Goal: Transaction & Acquisition: Purchase product/service

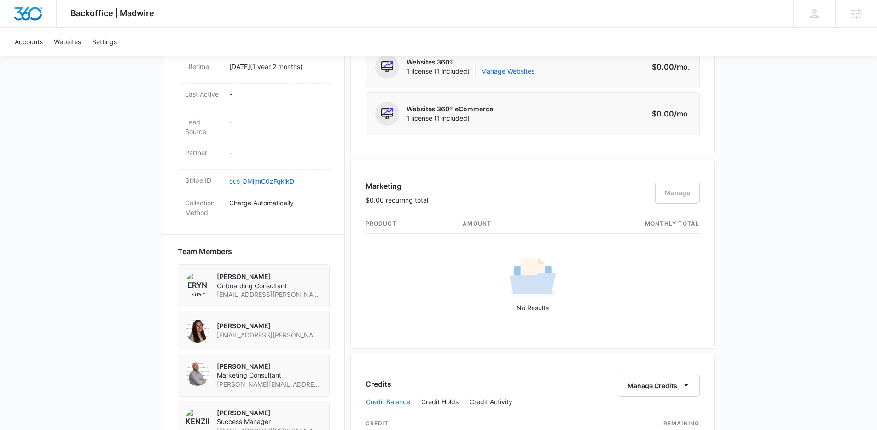
scroll to position [526, 0]
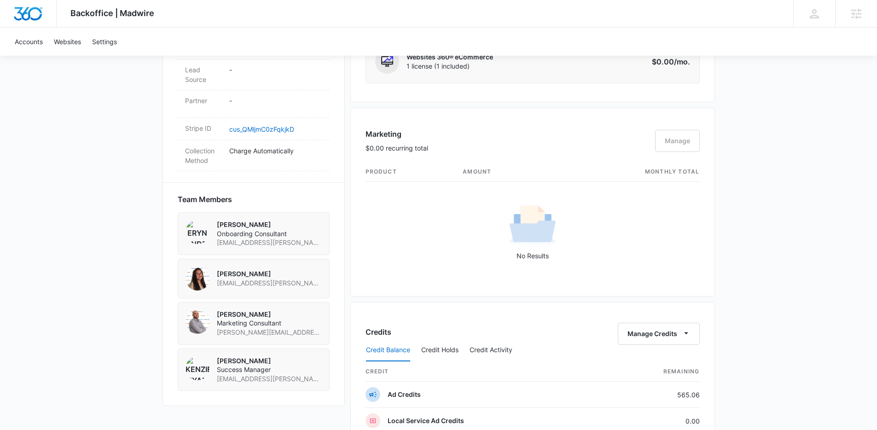
click at [684, 138] on div "Marketing $0.00 recurring total Manage" at bounding box center [533, 145] width 334 height 34
click at [581, 210] on div "No Results" at bounding box center [532, 232] width 333 height 58
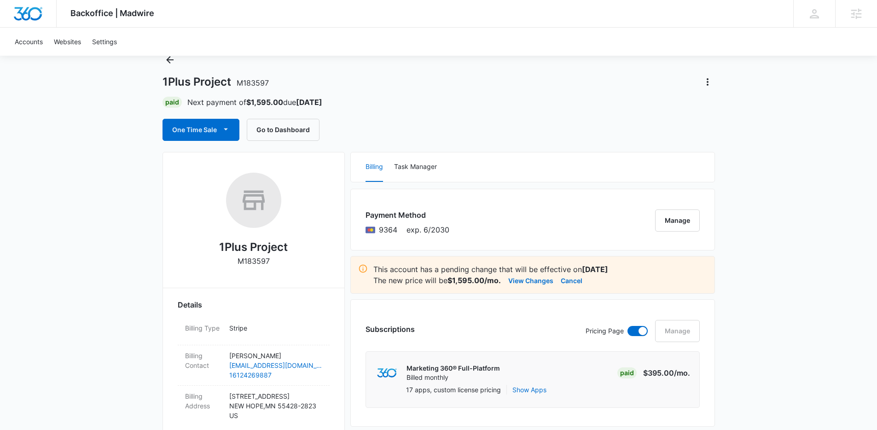
scroll to position [95, 0]
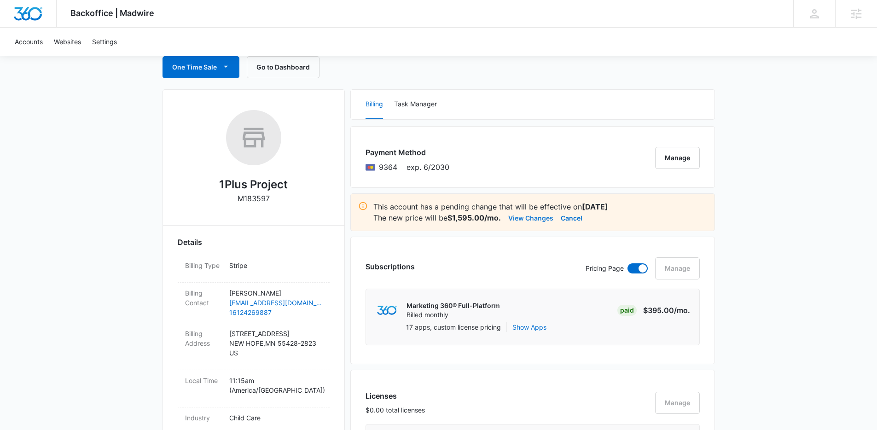
click at [526, 218] on button "View Changes" at bounding box center [530, 217] width 45 height 11
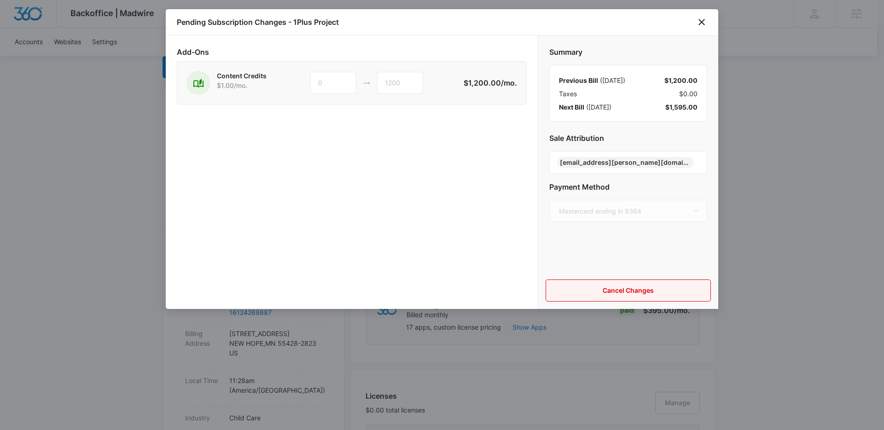
click at [657, 293] on button "Cancel Changes" at bounding box center [628, 291] width 165 height 22
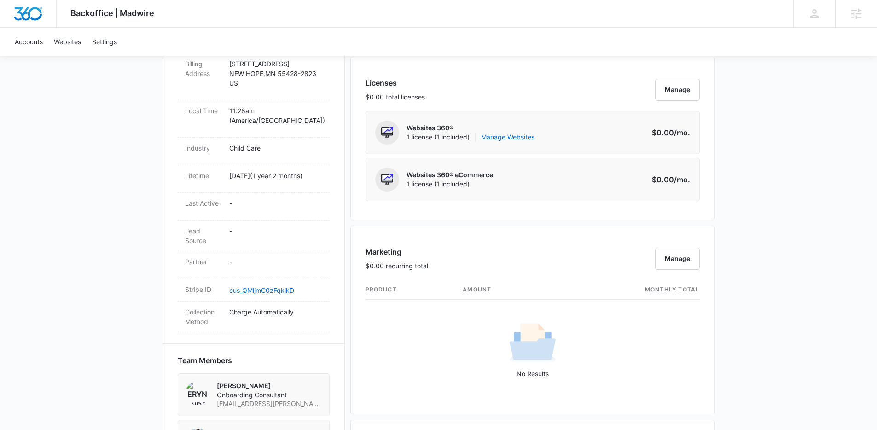
scroll to position [420, 0]
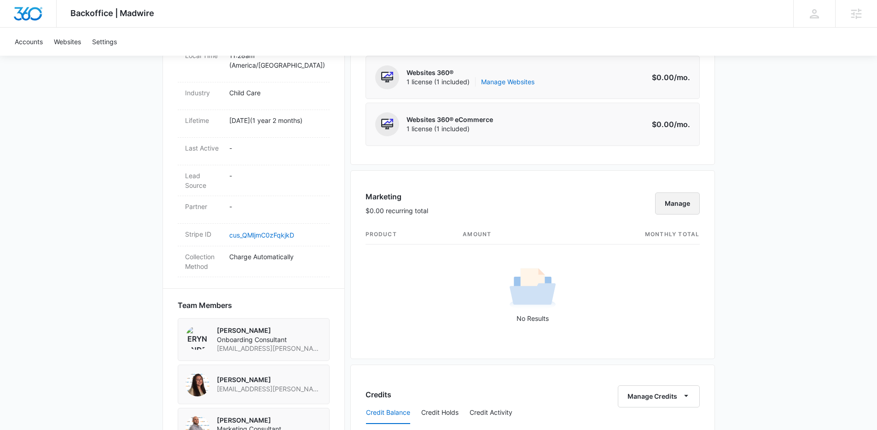
click at [668, 205] on button "Manage" at bounding box center [677, 203] width 45 height 22
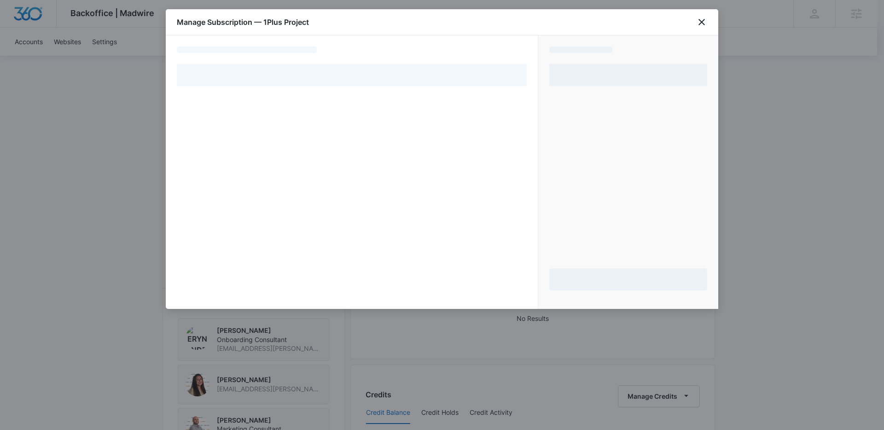
select select "pm_1QkZDUA4n8RTgNjU5VgKCeVU"
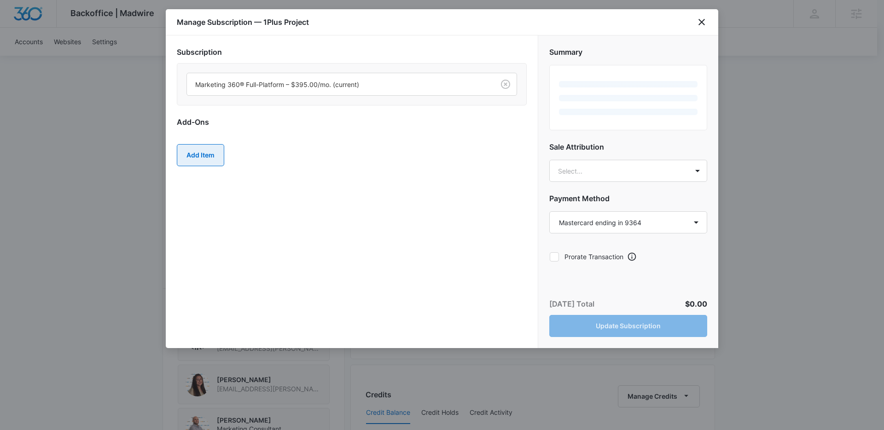
click at [205, 157] on button "Add Item" at bounding box center [200, 155] width 47 height 22
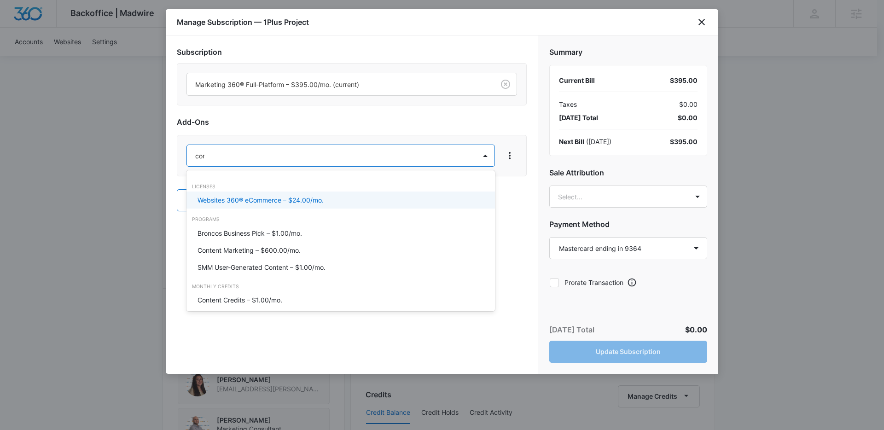
type input "cont"
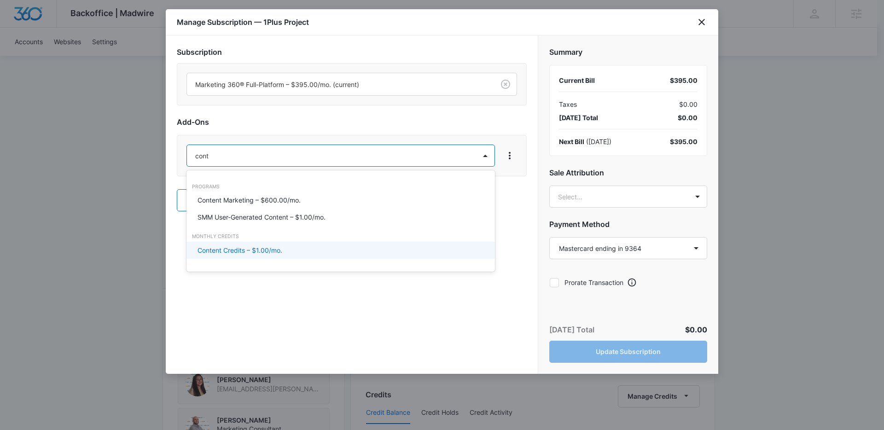
click at [246, 248] on p "Content Credits – $1.00/mo." at bounding box center [240, 250] width 85 height 10
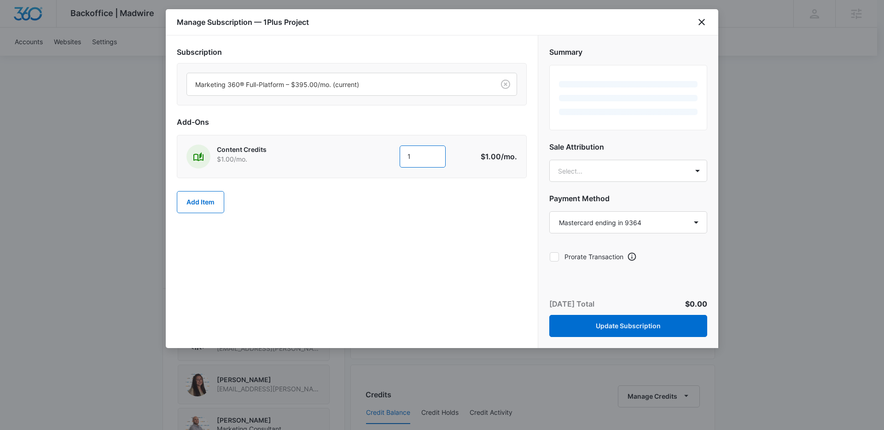
click at [420, 159] on input "1" at bounding box center [423, 157] width 46 height 22
type input "1200"
click at [196, 201] on button "Add Item" at bounding box center [200, 202] width 47 height 22
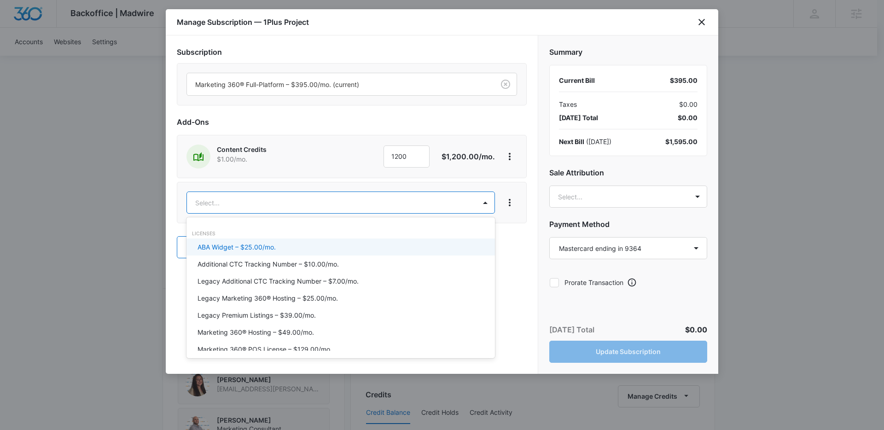
click at [317, 199] on body "Backoffice | Madwire Apps Settings [PERSON_NAME] [PERSON_NAME][EMAIL_ADDRESS][D…" at bounding box center [442, 286] width 884 height 1412
type input "ad c"
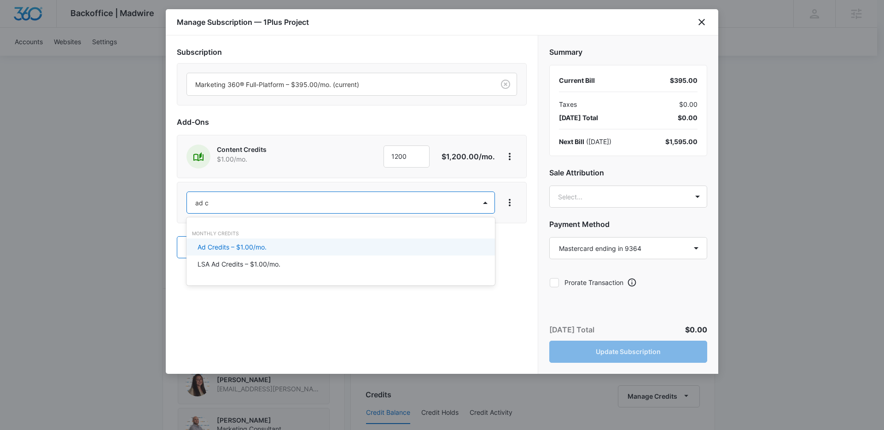
click at [249, 250] on p "Ad Credits – $1.00/mo." at bounding box center [232, 247] width 69 height 10
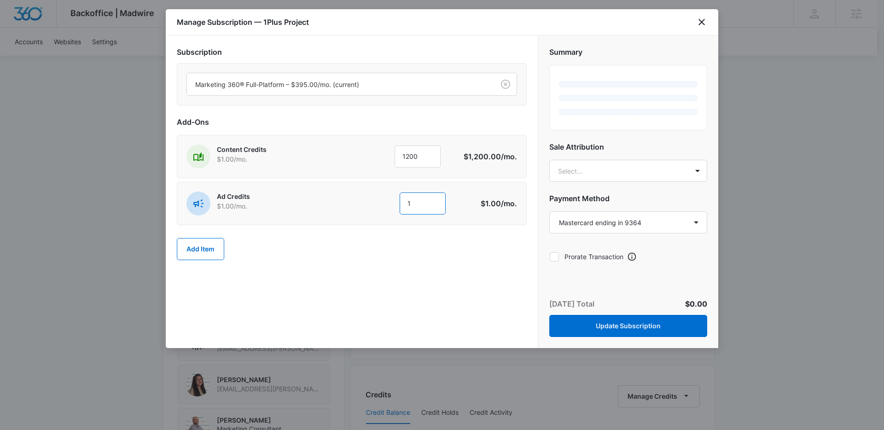
click at [426, 203] on input "1" at bounding box center [423, 203] width 46 height 22
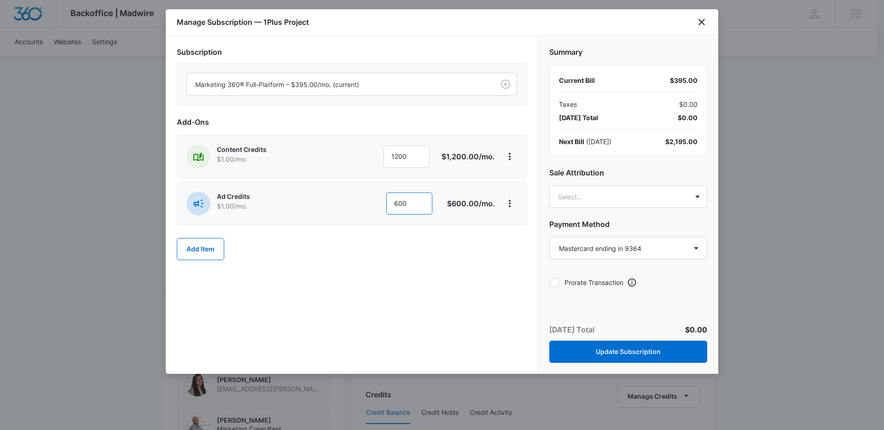
type input "600"
click at [577, 177] on h2 "Sale Attribution" at bounding box center [628, 172] width 158 height 11
click at [576, 192] on body "Backoffice | Madwire Apps Settings [PERSON_NAME] [PERSON_NAME][EMAIL_ADDRESS][D…" at bounding box center [442, 286] width 884 height 1412
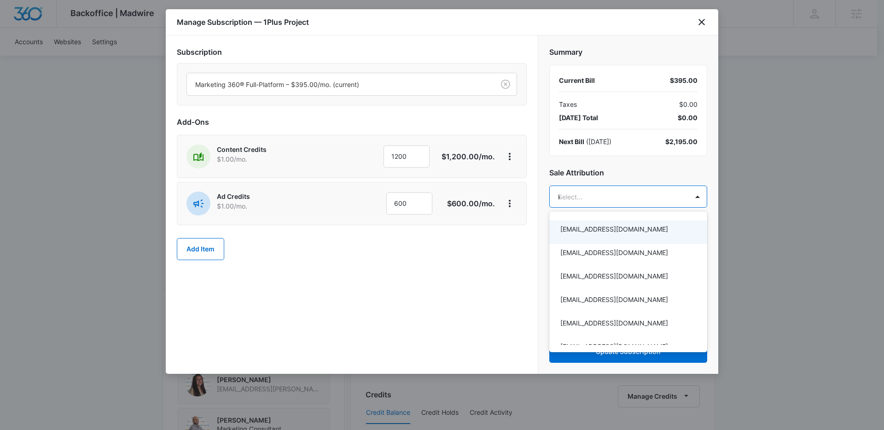
type input "kenzie"
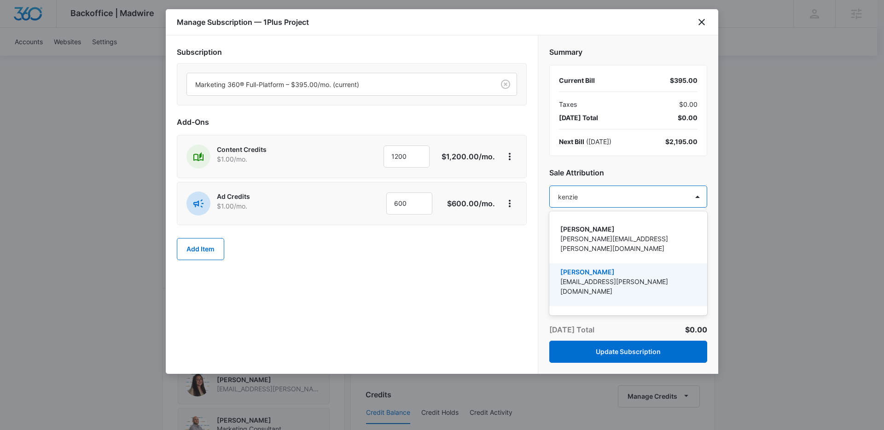
click at [623, 267] on p "[PERSON_NAME]" at bounding box center [627, 272] width 134 height 10
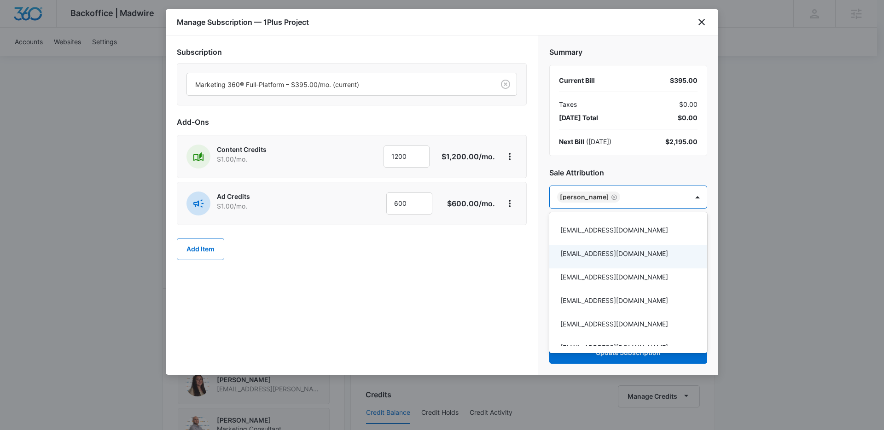
click at [477, 278] on div at bounding box center [442, 215] width 884 height 430
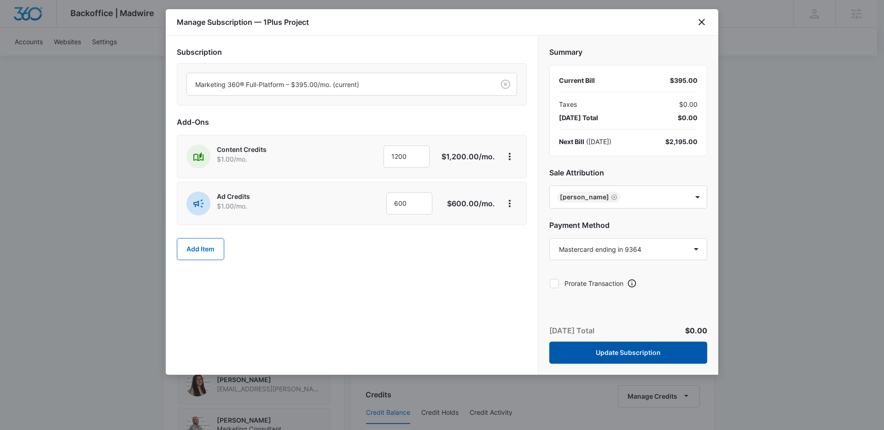
click at [608, 345] on button "Update Subscription" at bounding box center [628, 353] width 158 height 22
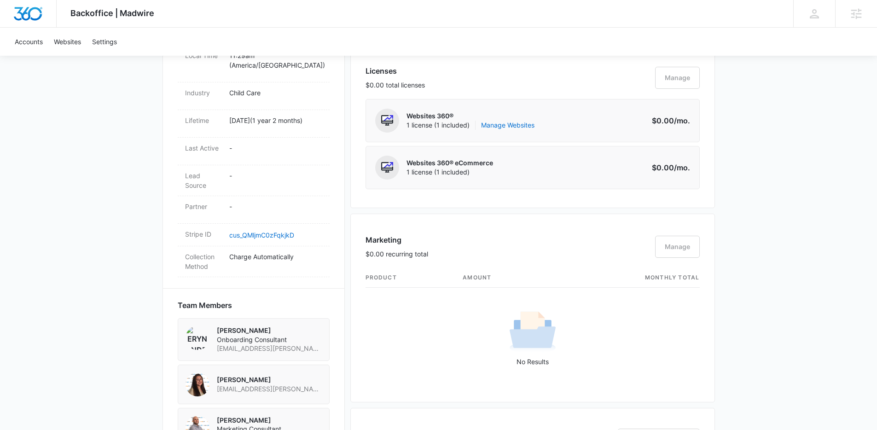
click at [759, 229] on div "Backoffice | Madwire Apps Settings [PERSON_NAME] [PERSON_NAME][EMAIL_ADDRESS][D…" at bounding box center [438, 308] width 877 height 1456
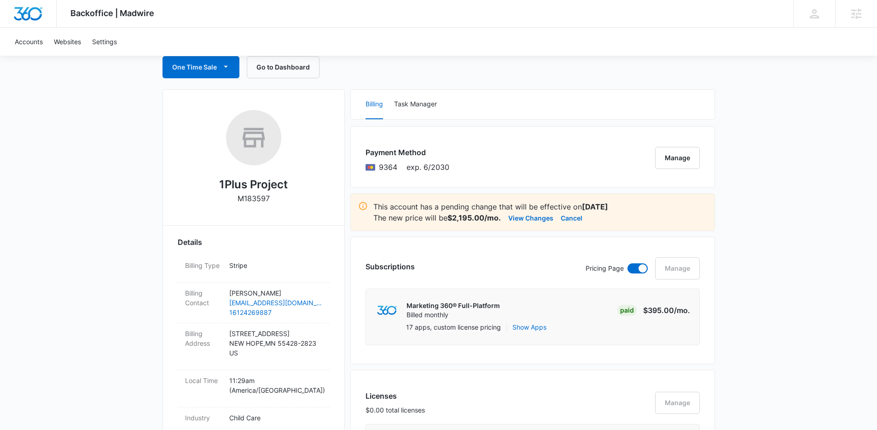
scroll to position [0, 0]
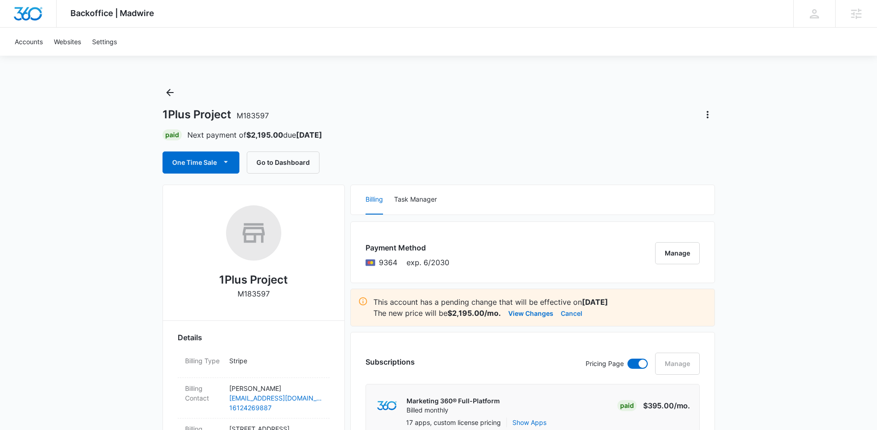
click at [577, 315] on button "Cancel" at bounding box center [572, 313] width 22 height 11
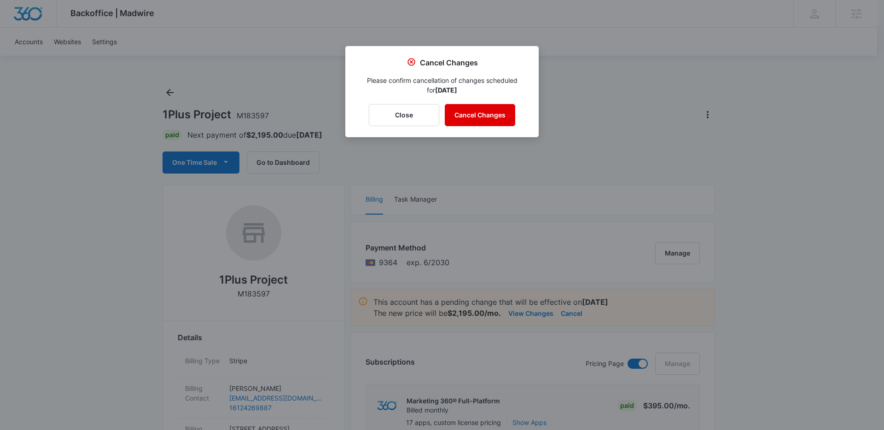
click at [468, 111] on button "Cancel Changes" at bounding box center [480, 115] width 70 height 22
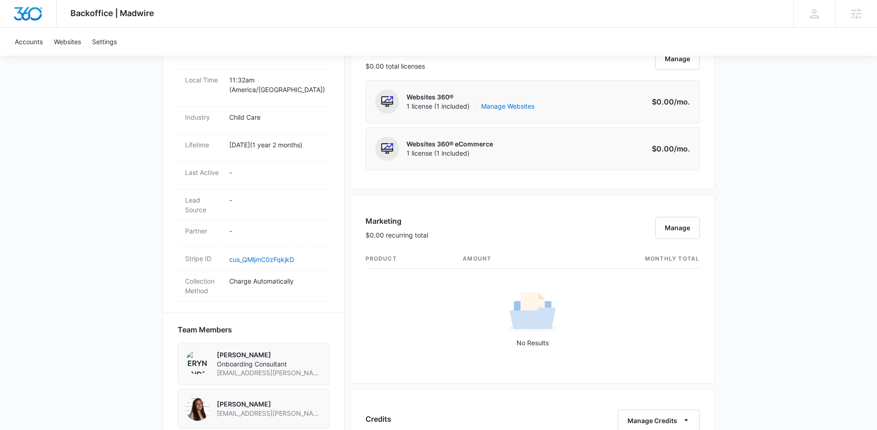
scroll to position [464, 0]
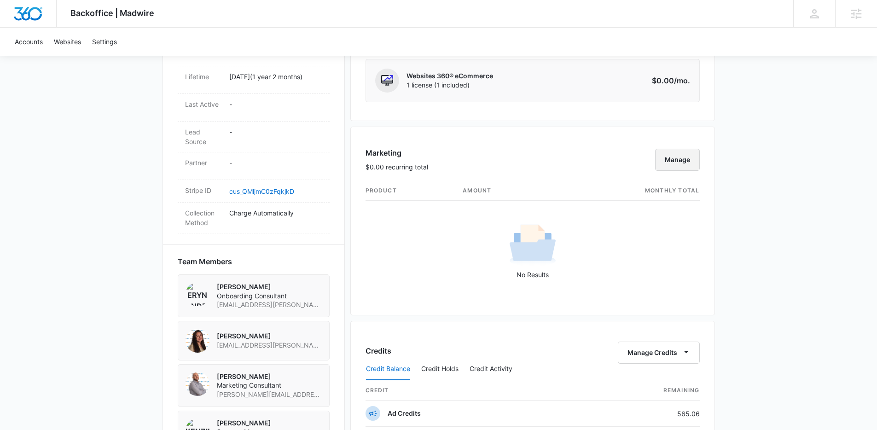
click at [693, 167] on button "Manage" at bounding box center [677, 160] width 45 height 22
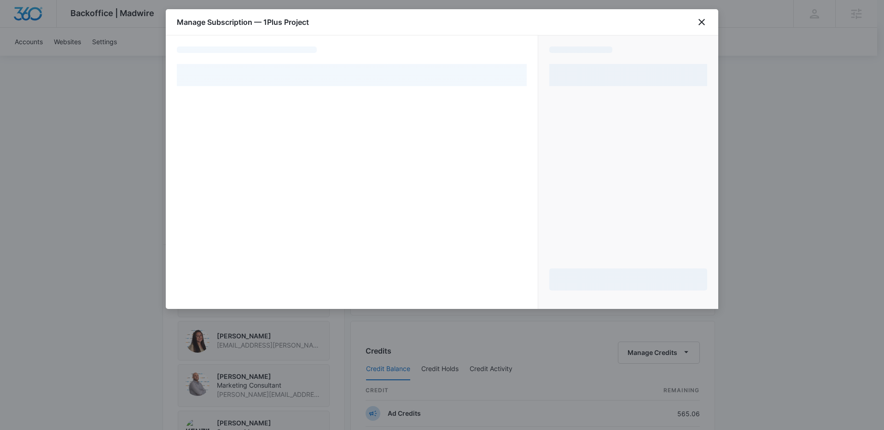
select select "pm_1QkZDUA4n8RTgNjU5VgKCeVU"
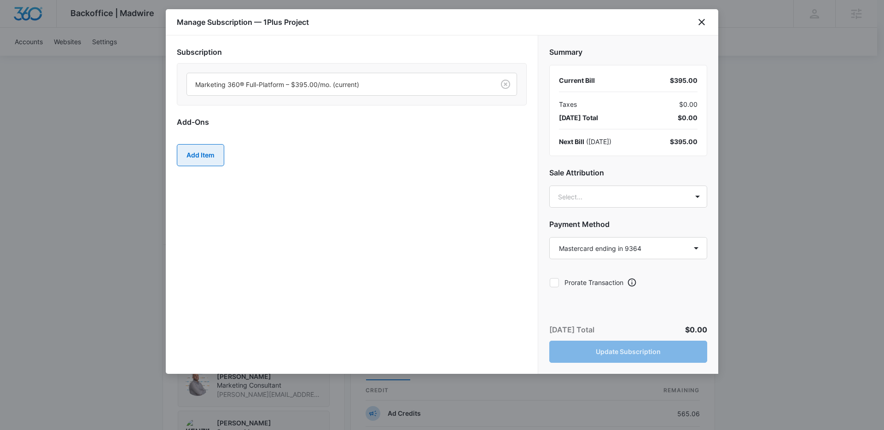
click at [202, 155] on button "Add Item" at bounding box center [200, 155] width 47 height 22
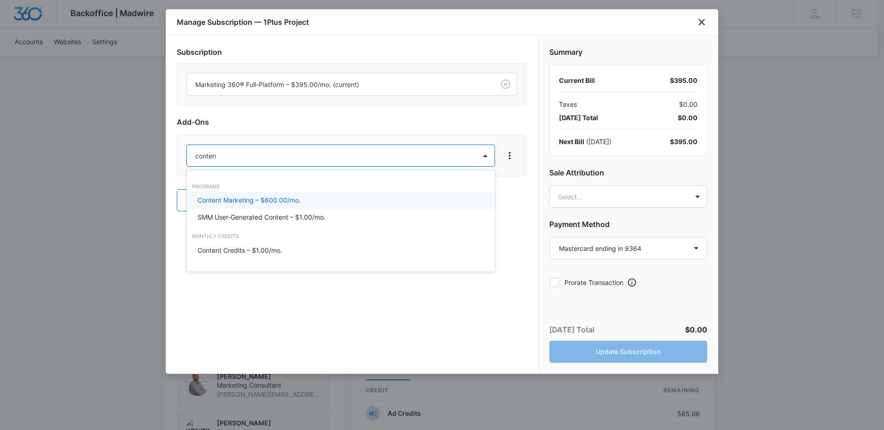
type input "content"
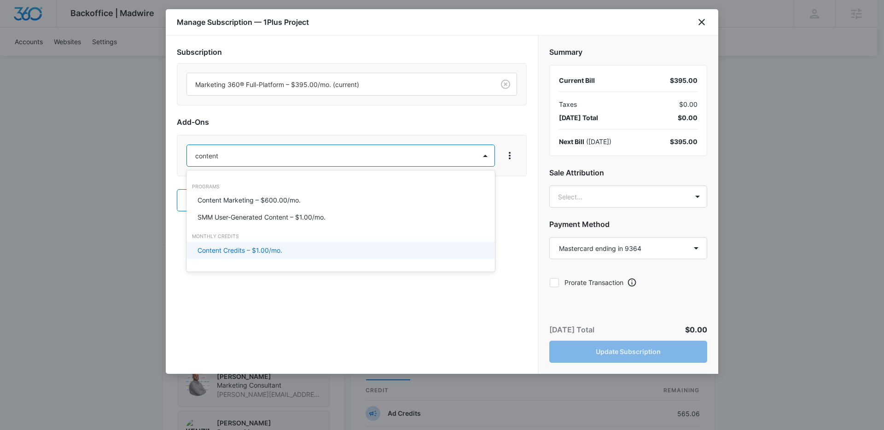
click at [236, 246] on p "Content Credits – $1.00/mo." at bounding box center [240, 250] width 85 height 10
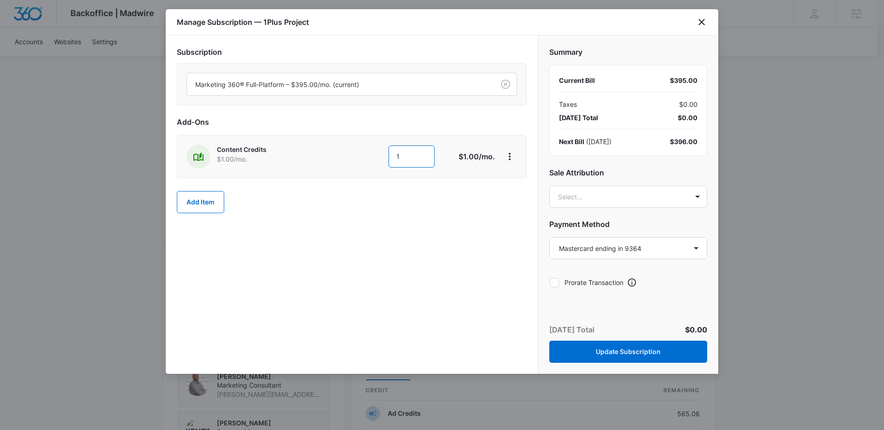
click at [404, 154] on input "1" at bounding box center [412, 157] width 46 height 22
type input "1200"
click at [579, 193] on body "Backoffice | Madwire Apps Settings [PERSON_NAME] [PERSON_NAME][EMAIL_ADDRESS][D…" at bounding box center [442, 242] width 884 height 1412
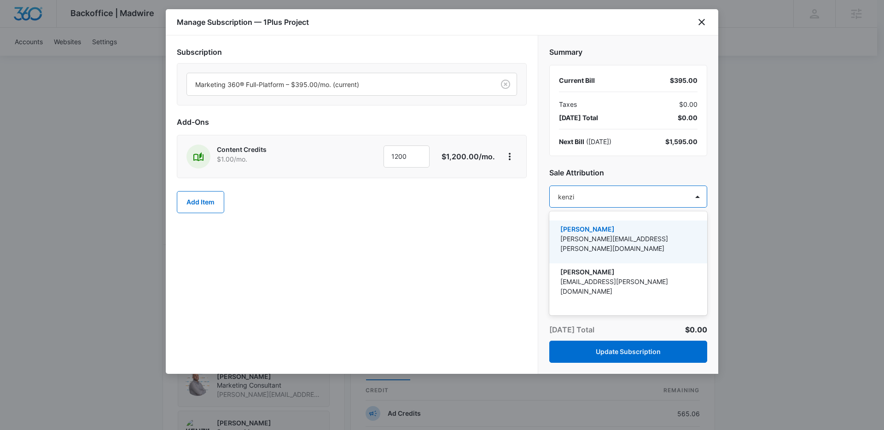
type input "kenzie"
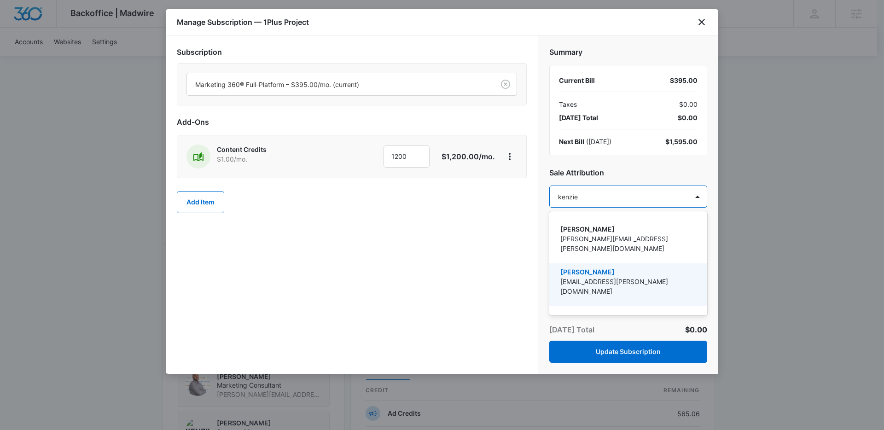
click at [562, 277] on p "[EMAIL_ADDRESS][PERSON_NAME][DOMAIN_NAME]" at bounding box center [627, 286] width 134 height 19
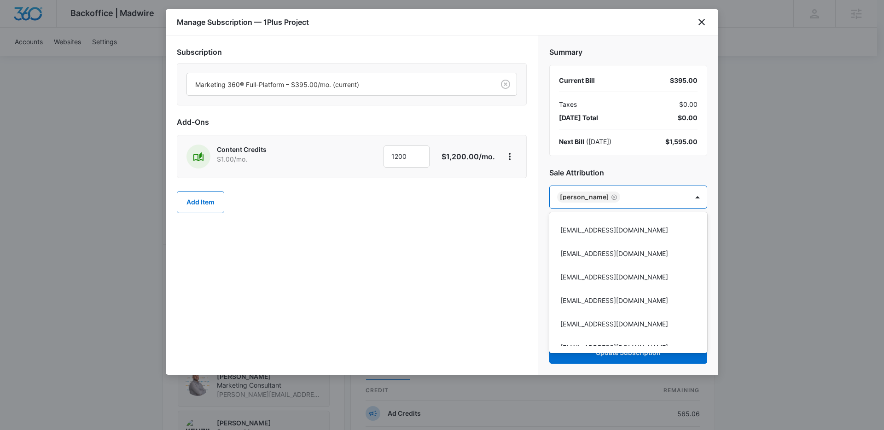
click at [453, 273] on div at bounding box center [442, 215] width 884 height 430
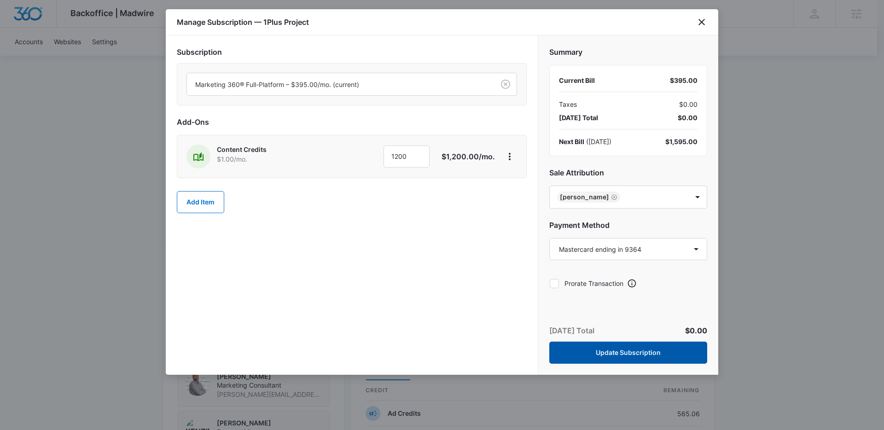
click at [628, 353] on button "Update Subscription" at bounding box center [628, 353] width 158 height 22
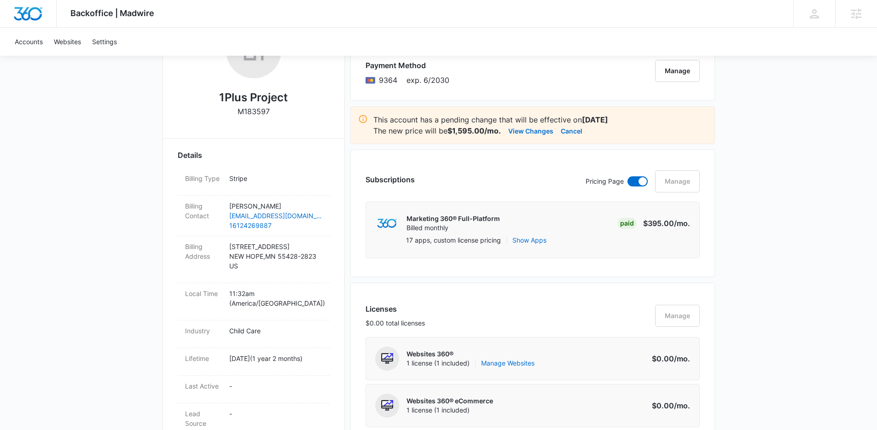
scroll to position [0, 0]
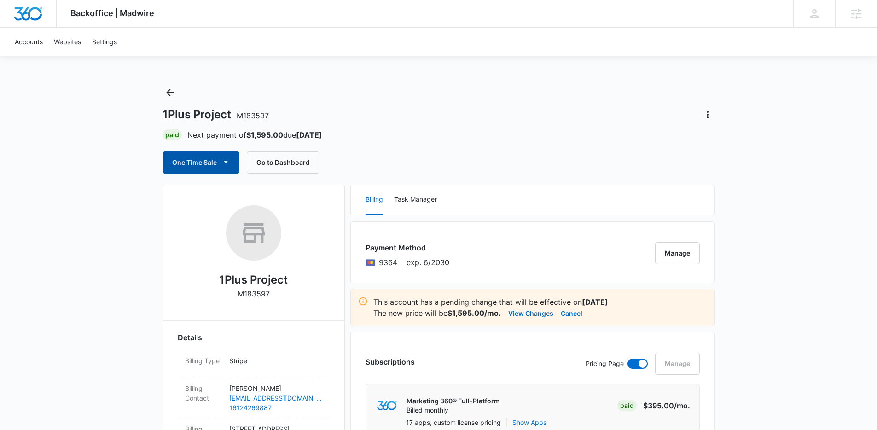
click at [196, 164] on button "One Time Sale" at bounding box center [201, 163] width 77 height 22
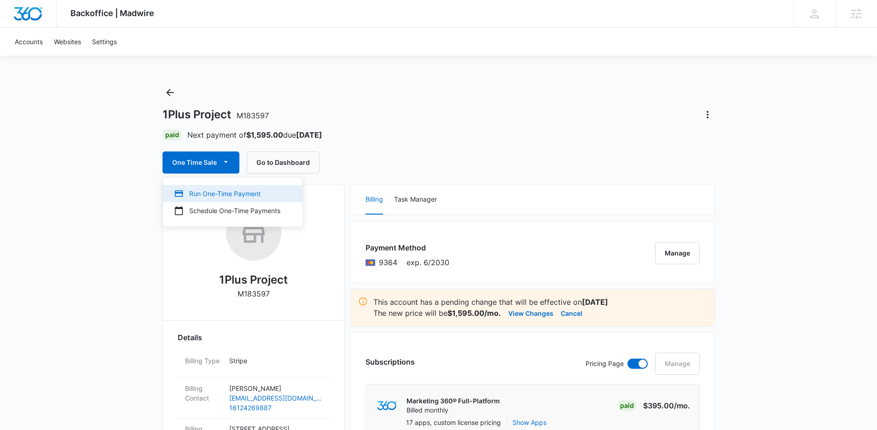
click at [212, 192] on div "Run One-Time Payment" at bounding box center [227, 194] width 106 height 10
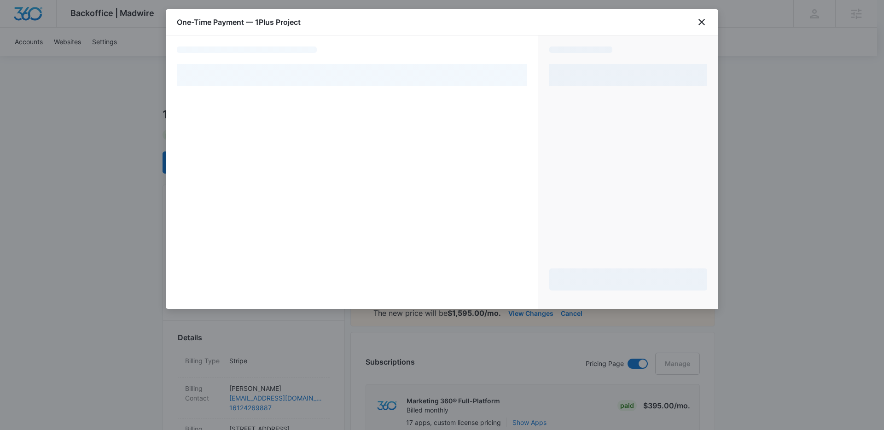
select select "pm_1QkZDUA4n8RTgNjU5VgKCeVU"
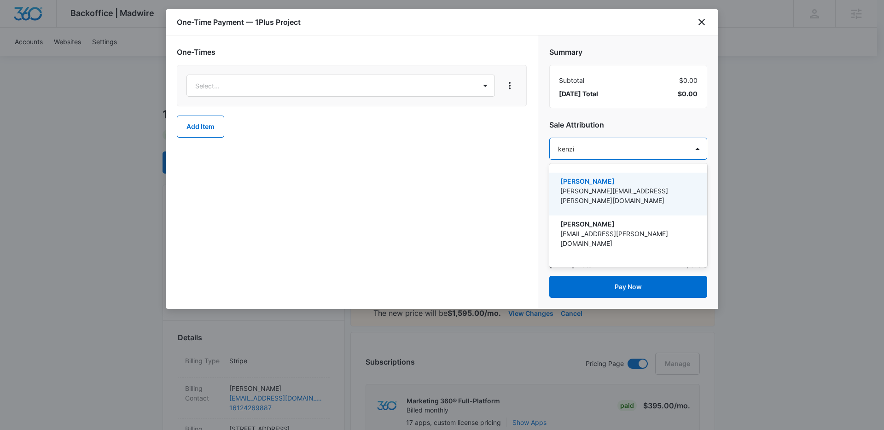
type input "kenzie"
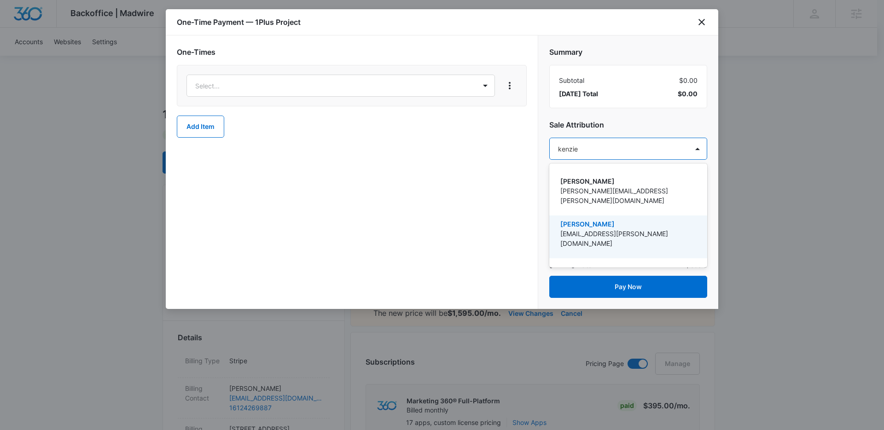
click at [601, 229] on p "[EMAIL_ADDRESS][PERSON_NAME][DOMAIN_NAME]" at bounding box center [627, 238] width 134 height 19
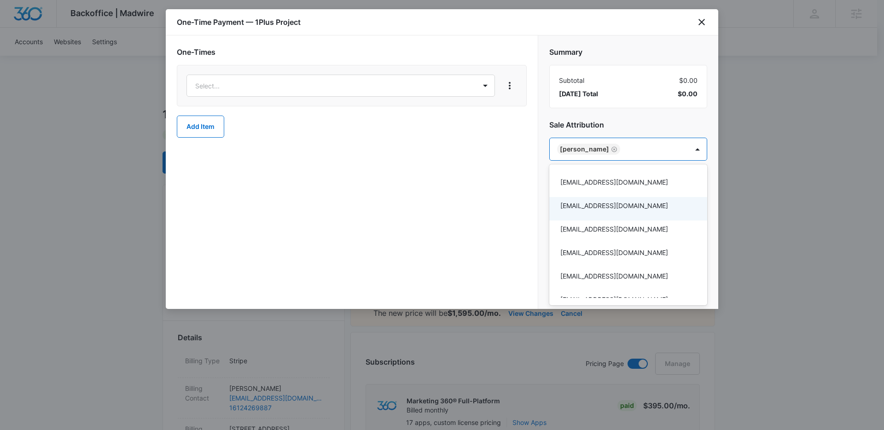
click at [346, 86] on div at bounding box center [442, 215] width 884 height 430
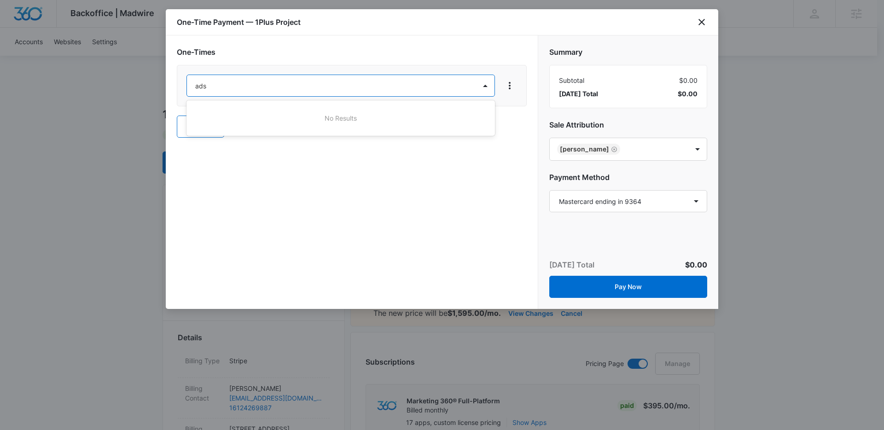
type input "ad"
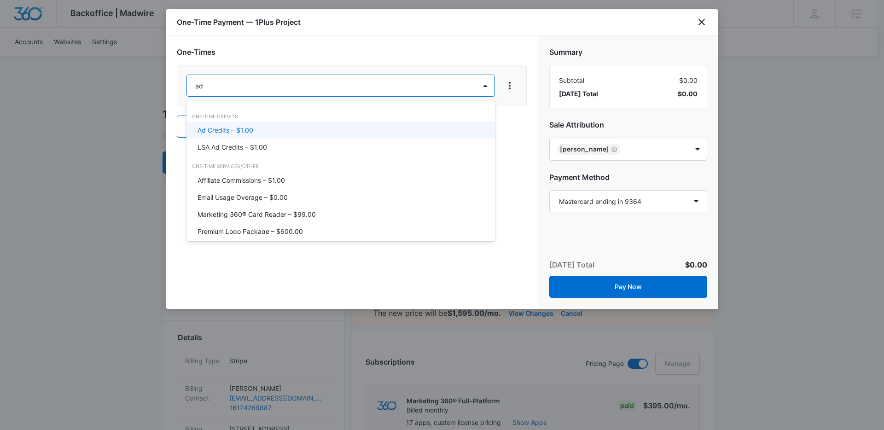
drag, startPoint x: 234, startPoint y: 128, endPoint x: 244, endPoint y: 121, distance: 12.0
click at [234, 128] on p "Ad Credits – $1.00" at bounding box center [226, 130] width 56 height 10
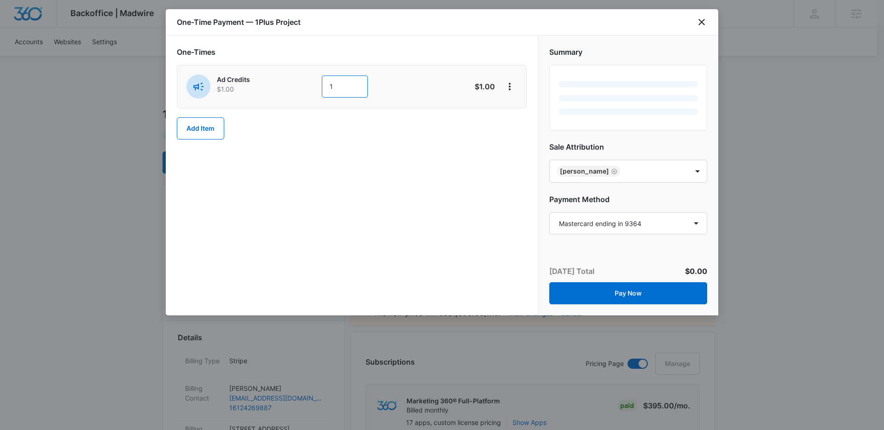
click at [339, 86] on input "1" at bounding box center [345, 87] width 46 height 22
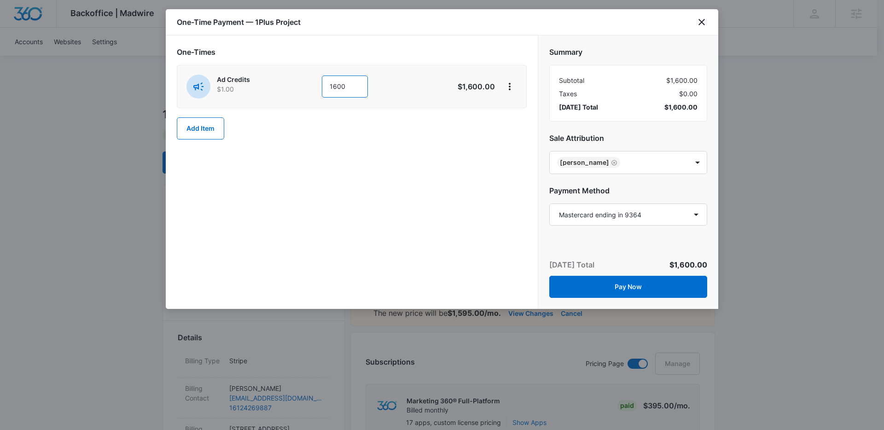
type input "1600"
click at [368, 182] on div "One-Times Ad Credits $1.00 1600 $1,600.00 Add Item" at bounding box center [352, 172] width 372 height 274
click at [621, 288] on button "Pay Now" at bounding box center [628, 287] width 158 height 22
